Goal: Task Accomplishment & Management: Use online tool/utility

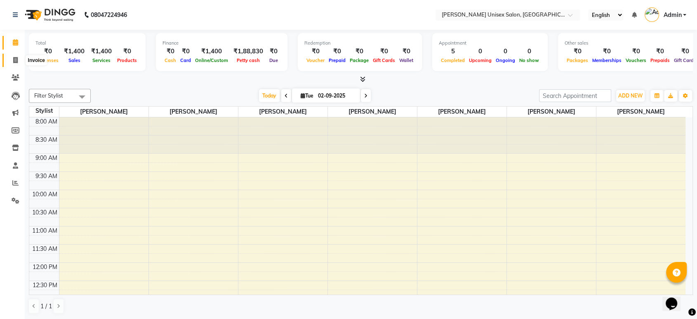
scroll to position [349, 0]
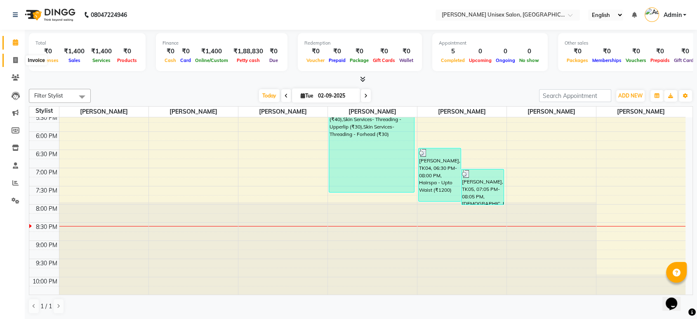
drag, startPoint x: 0, startPoint y: 0, endPoint x: 14, endPoint y: 60, distance: 61.4
click at [14, 60] on icon at bounding box center [15, 60] width 5 height 6
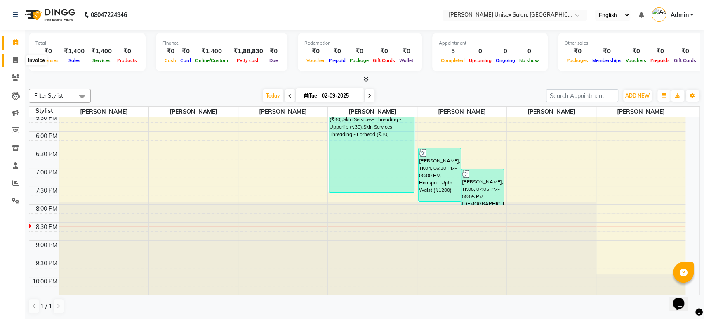
select select "7372"
select select "service"
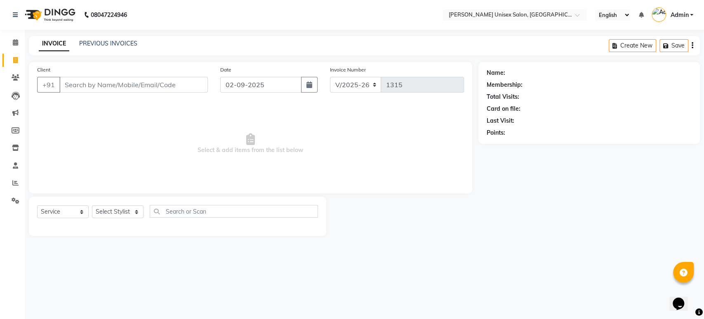
click at [64, 84] on input "Client" at bounding box center [133, 85] width 149 height 16
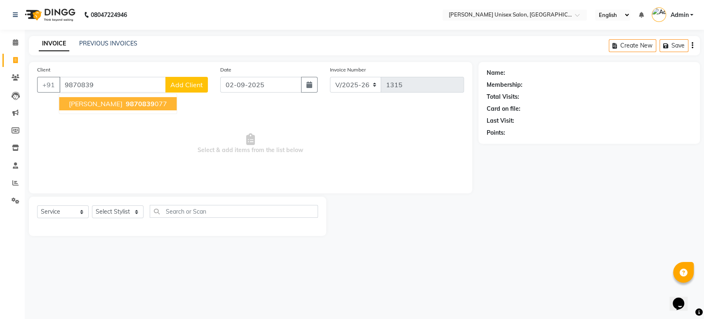
click at [109, 98] on button "[PERSON_NAME] 9870839 077" at bounding box center [118, 103] width 118 height 13
type input "9870839077"
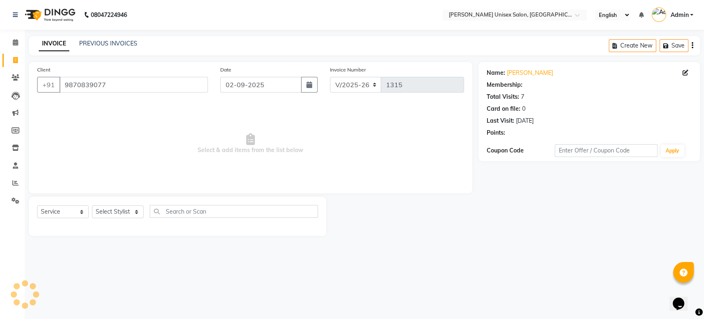
select select "1: Object"
click at [422, 146] on span "Select & add items from the list below" at bounding box center [250, 143] width 427 height 83
click at [398, 133] on span "Select & add items from the list below" at bounding box center [250, 143] width 427 height 83
